Goal: Task Accomplishment & Management: Use online tool/utility

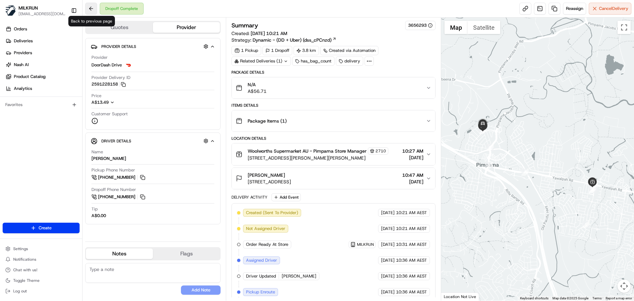
click at [88, 9] on button at bounding box center [91, 9] width 12 height 12
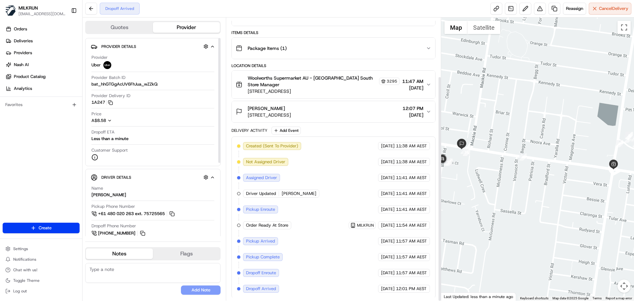
scroll to position [74, 0]
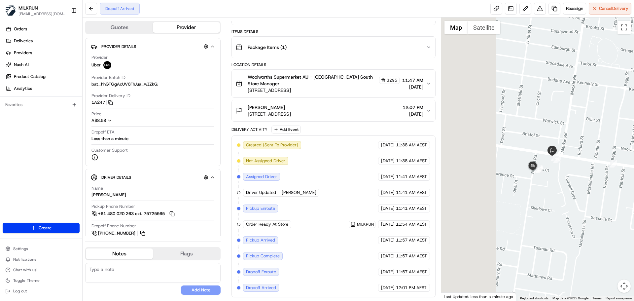
drag, startPoint x: 502, startPoint y: 194, endPoint x: 581, endPoint y: 200, distance: 79.8
click at [581, 200] on div at bounding box center [537, 159] width 193 height 283
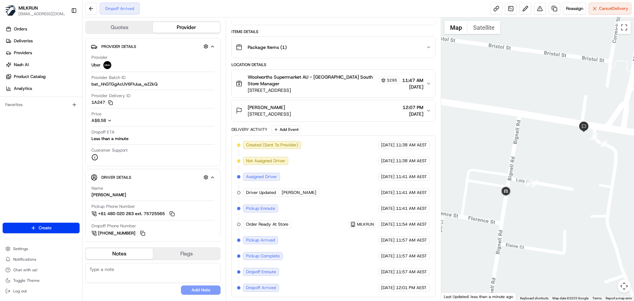
click at [553, 193] on div at bounding box center [537, 159] width 193 height 283
click at [291, 107] on div "kaleb mckinnon" at bounding box center [269, 107] width 43 height 7
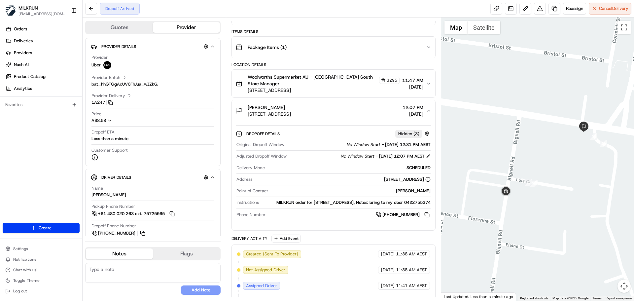
click at [291, 114] on span "854 Centre Rd, Bentleigh East, VIC 3165, AU" at bounding box center [269, 114] width 43 height 7
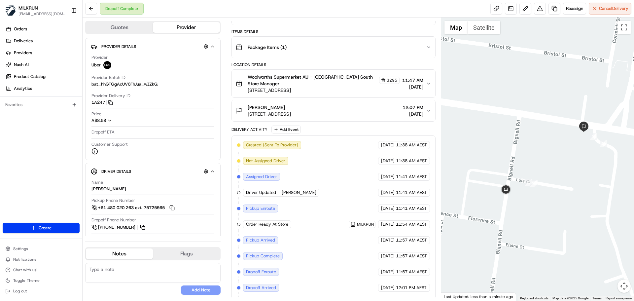
drag, startPoint x: 248, startPoint y: 115, endPoint x: 312, endPoint y: 115, distance: 63.4
click at [291, 115] on span "854 Centre Rd, Bentleigh East, VIC 3165, AU" at bounding box center [269, 114] width 43 height 7
copy span "854 Centre Rd, Bentleigh East"
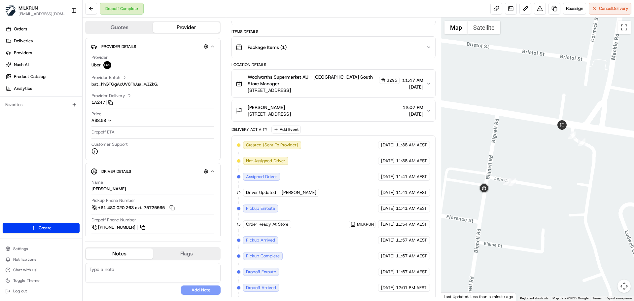
drag, startPoint x: 541, startPoint y: 125, endPoint x: 491, endPoint y: 119, distance: 49.9
click at [491, 119] on div at bounding box center [537, 159] width 193 height 283
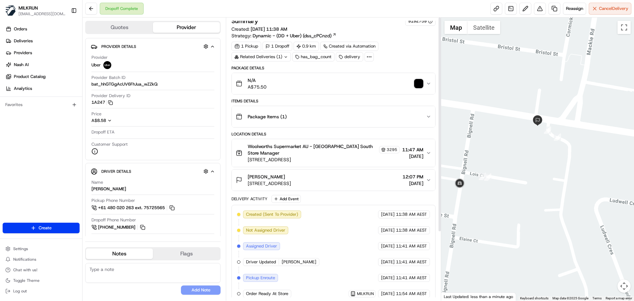
scroll to position [0, 0]
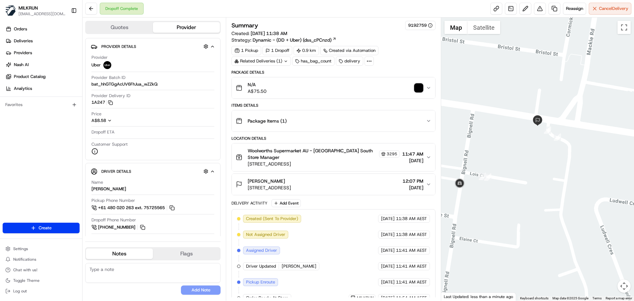
click at [417, 85] on img "button" at bounding box center [418, 87] width 9 height 9
